Goal: Complete application form: Complete application form

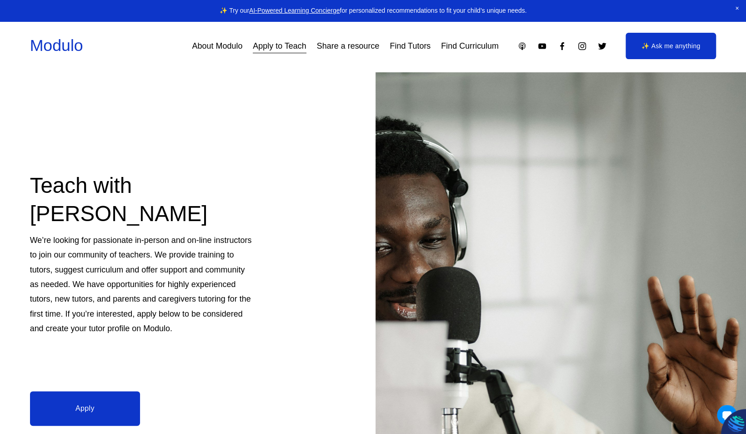
click at [114, 399] on link "Apply" at bounding box center [85, 408] width 110 height 35
click at [286, 45] on link "Apply to Teach" at bounding box center [279, 46] width 53 height 16
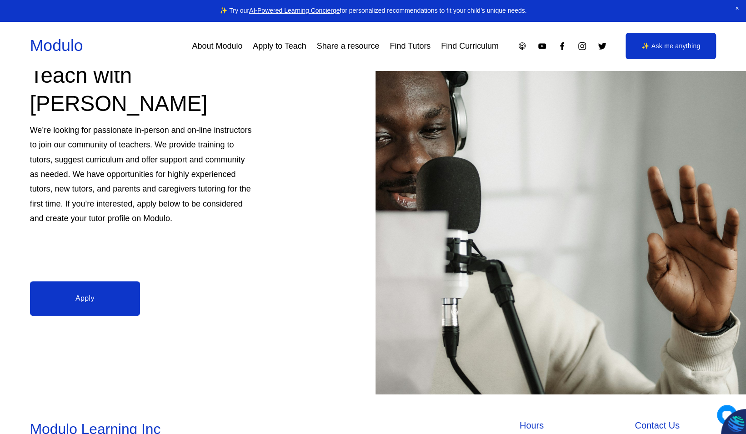
scroll to position [111, 0]
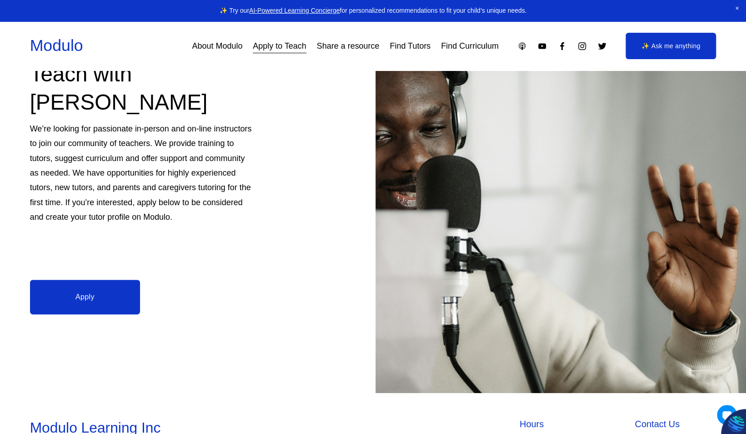
click at [116, 302] on link "Apply" at bounding box center [85, 297] width 110 height 35
